Goal: Find specific page/section: Find specific page/section

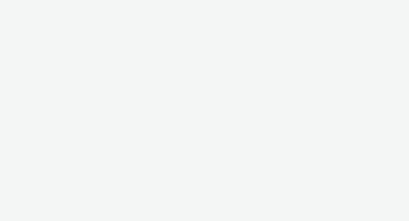
select select "f235d2cd-8e11-4e46-aed5-ef3b73ee5f46"
select select "16102c92-9fcd-42ae-98c7-a7aa27a96925"
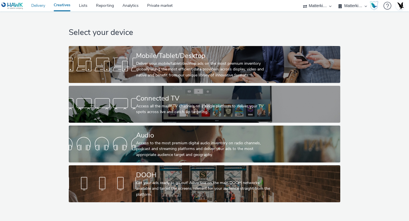
click at [37, 9] on link "Delivery" at bounding box center [38, 5] width 22 height 11
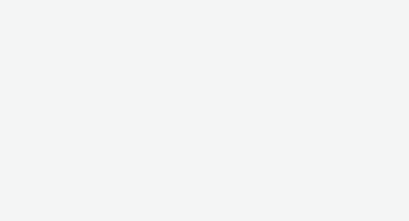
select select "f235d2cd-8e11-4e46-aed5-ef3b73ee5f46"
select select "16102c92-9fcd-42ae-98c7-a7aa27a96925"
select select "f235d2cd-8e11-4e46-aed5-ef3b73ee5f46"
select select "16102c92-9fcd-42ae-98c7-a7aa27a96925"
select select "f235d2cd-8e11-4e46-aed5-ef3b73ee5f46"
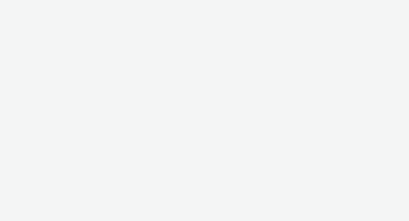
select select "16102c92-9fcd-42ae-98c7-a7aa27a96925"
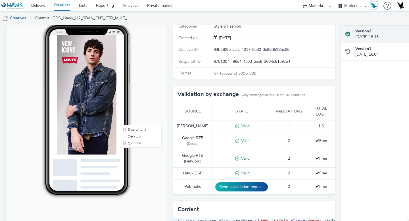
scroll to position [59, 0]
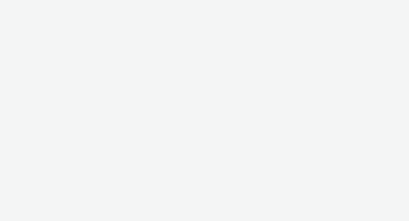
select select "f235d2cd-8e11-4e46-aed5-ef3b73ee5f46"
select select "16102c92-9fcd-42ae-98c7-a7aa27a96925"
select select "f235d2cd-8e11-4e46-aed5-ef3b73ee5f46"
select select "16102c92-9fcd-42ae-98c7-a7aa27a96925"
select select "f235d2cd-8e11-4e46-aed5-ef3b73ee5f46"
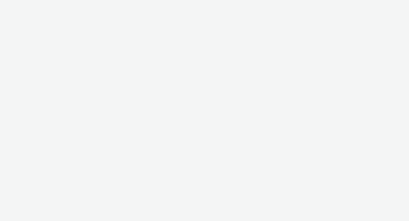
select select "16102c92-9fcd-42ae-98c7-a7aa27a96925"
select select "f235d2cd-8e11-4e46-aed5-ef3b73ee5f46"
select select "16102c92-9fcd-42ae-98c7-a7aa27a96925"
select select "f235d2cd-8e11-4e46-aed5-ef3b73ee5f46"
select select "16102c92-9fcd-42ae-98c7-a7aa27a96925"
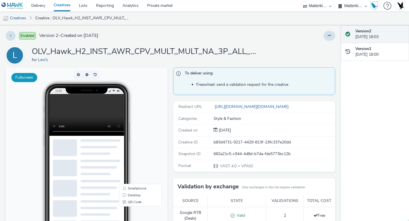
click at [23, 78] on button "Fullscreen" at bounding box center [24, 77] width 26 height 9
